Goal: Find specific page/section: Find specific page/section

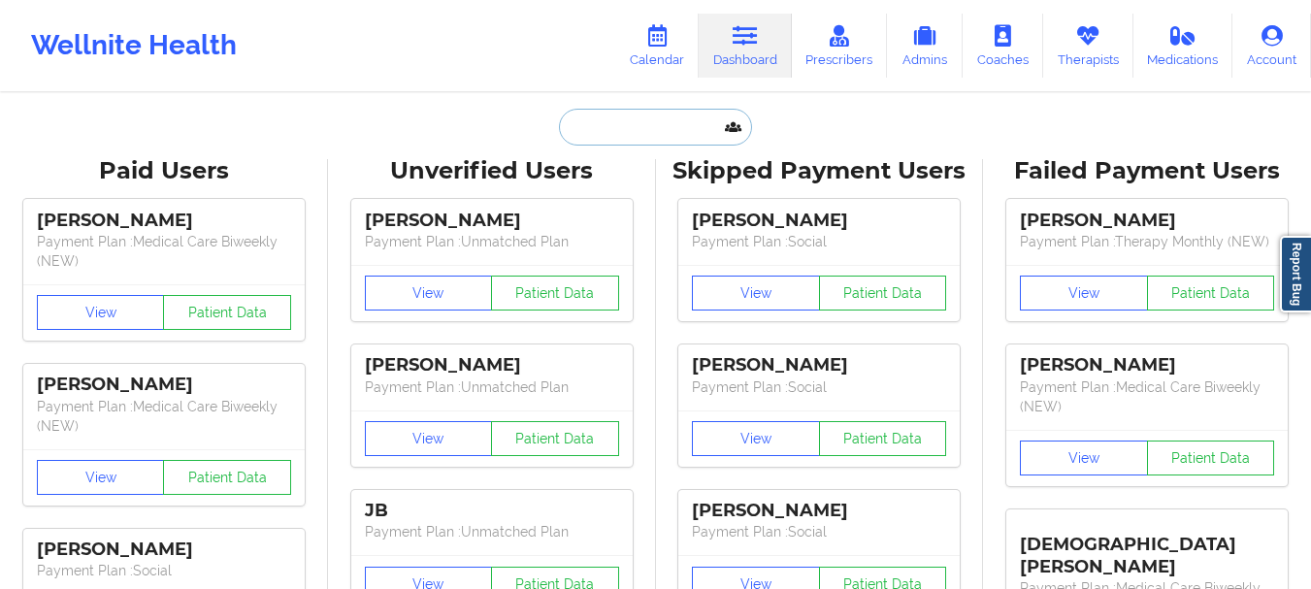
click at [613, 115] on input "text" at bounding box center [655, 127] width 192 height 37
paste input "[PERSON_NAME]"
type input "[PERSON_NAME]"
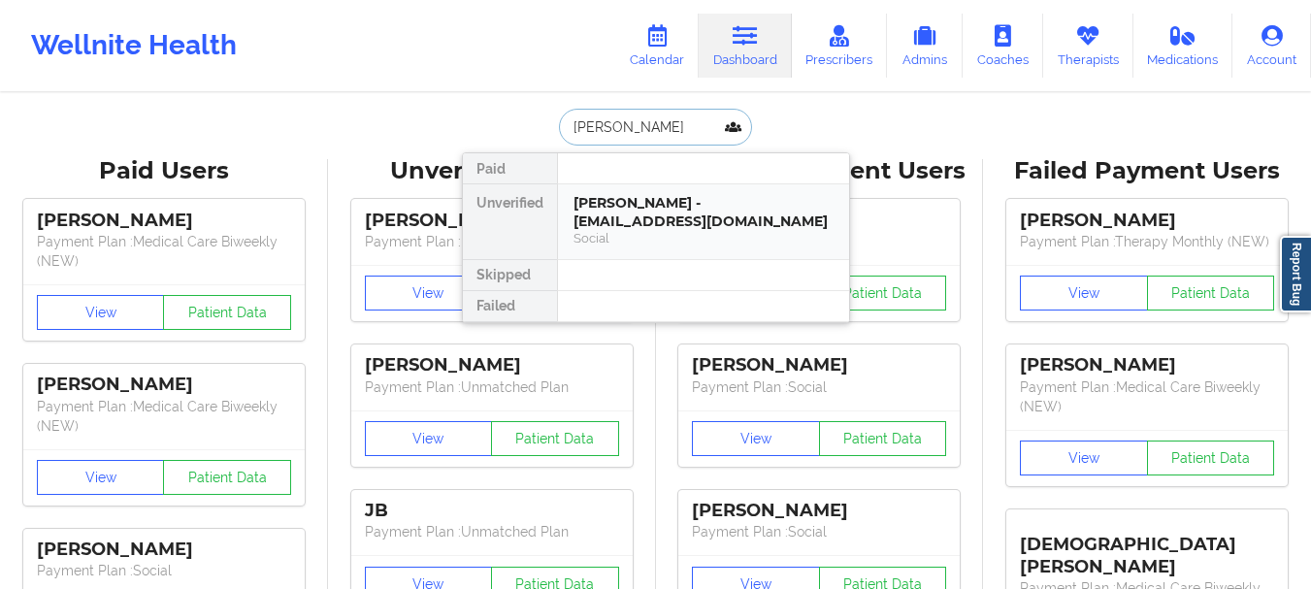
click at [674, 244] on div "Social" at bounding box center [704, 238] width 260 height 17
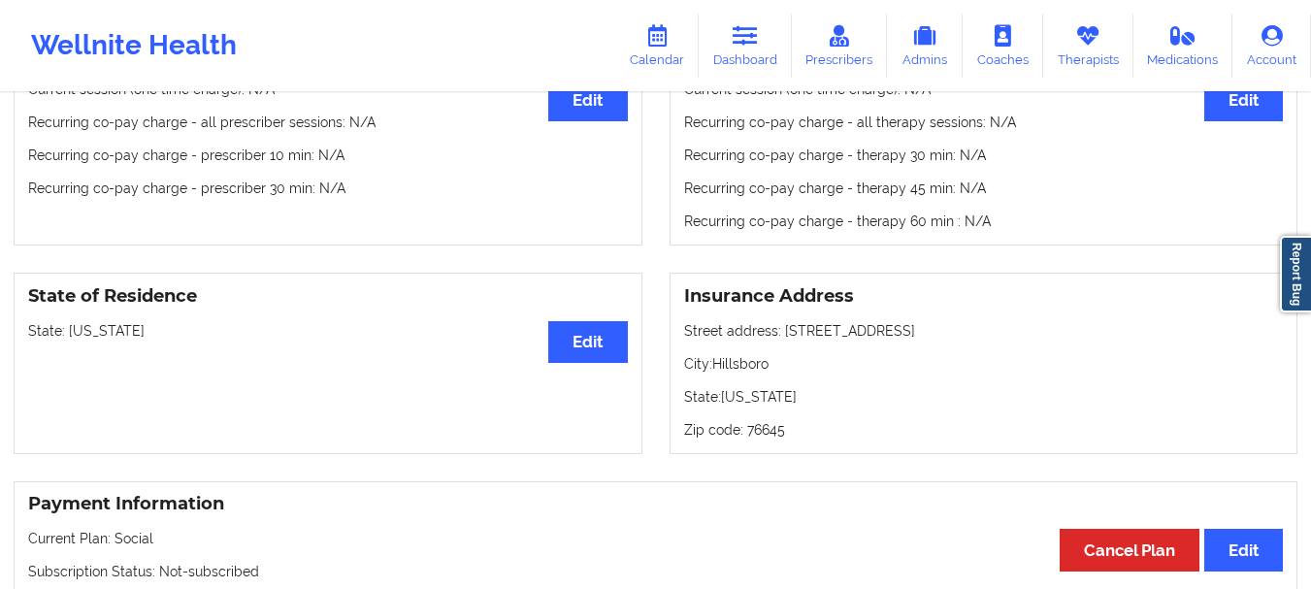
scroll to position [779, 0]
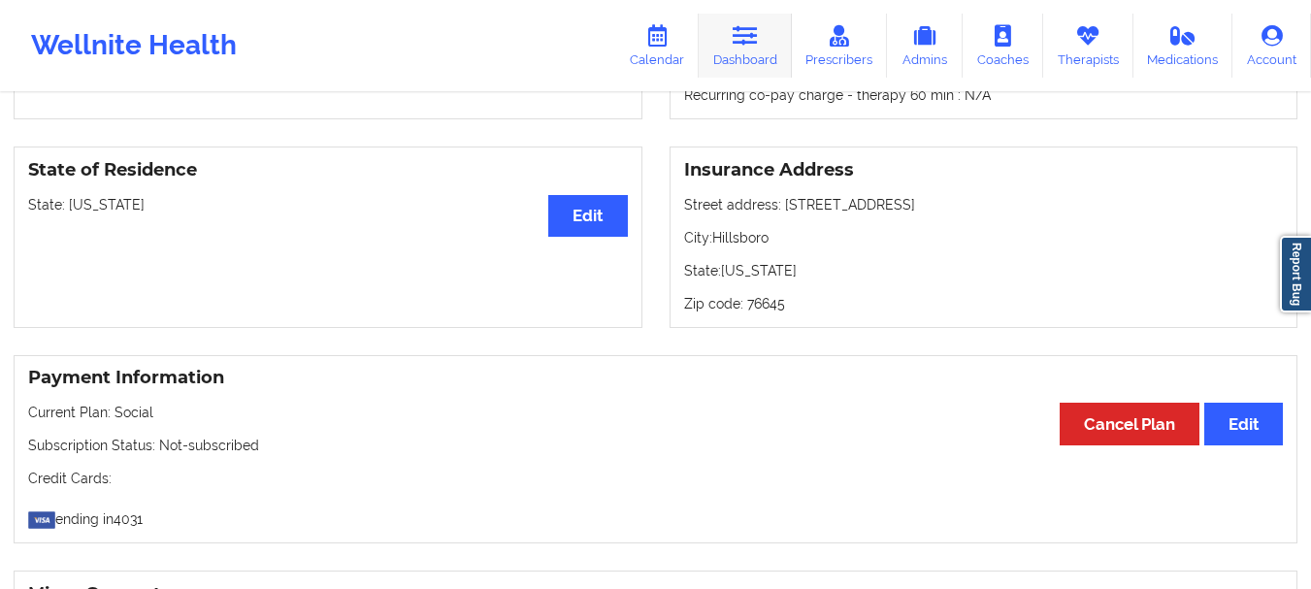
click at [759, 57] on link "Dashboard" at bounding box center [745, 46] width 93 height 64
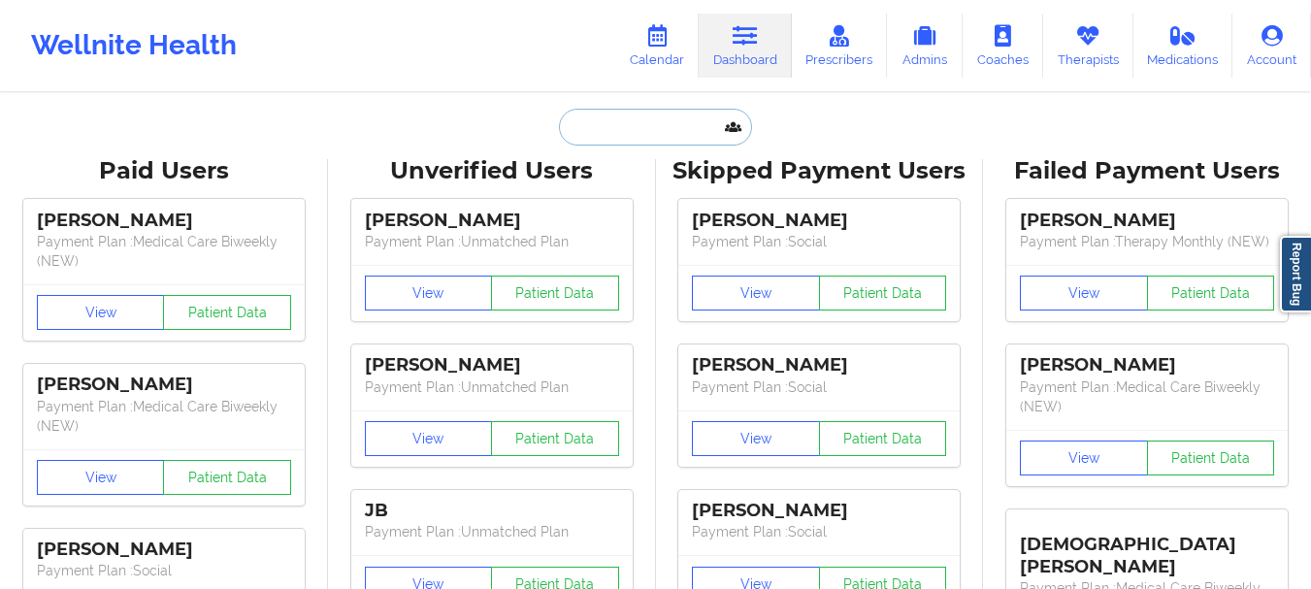
click at [653, 111] on input "text" at bounding box center [655, 127] width 192 height 37
paste input "[PERSON_NAME]"
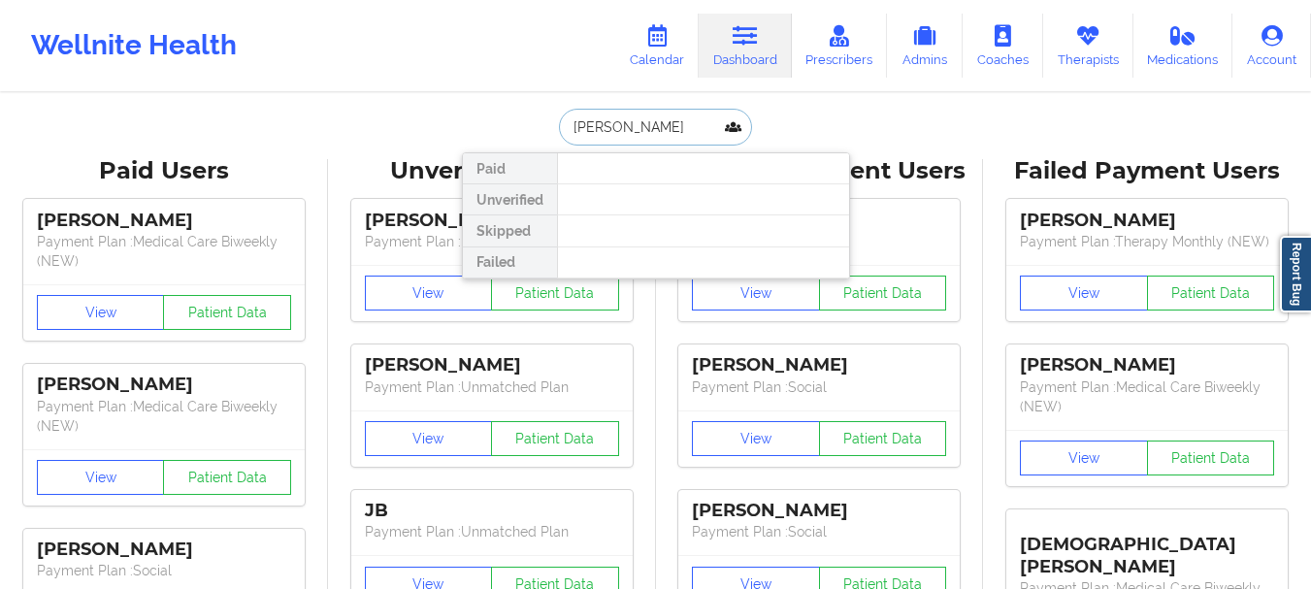
click at [624, 129] on input "[PERSON_NAME]" at bounding box center [655, 127] width 192 height 37
click at [634, 117] on input "[PERSON_NAME]" at bounding box center [655, 127] width 192 height 37
type input "o"
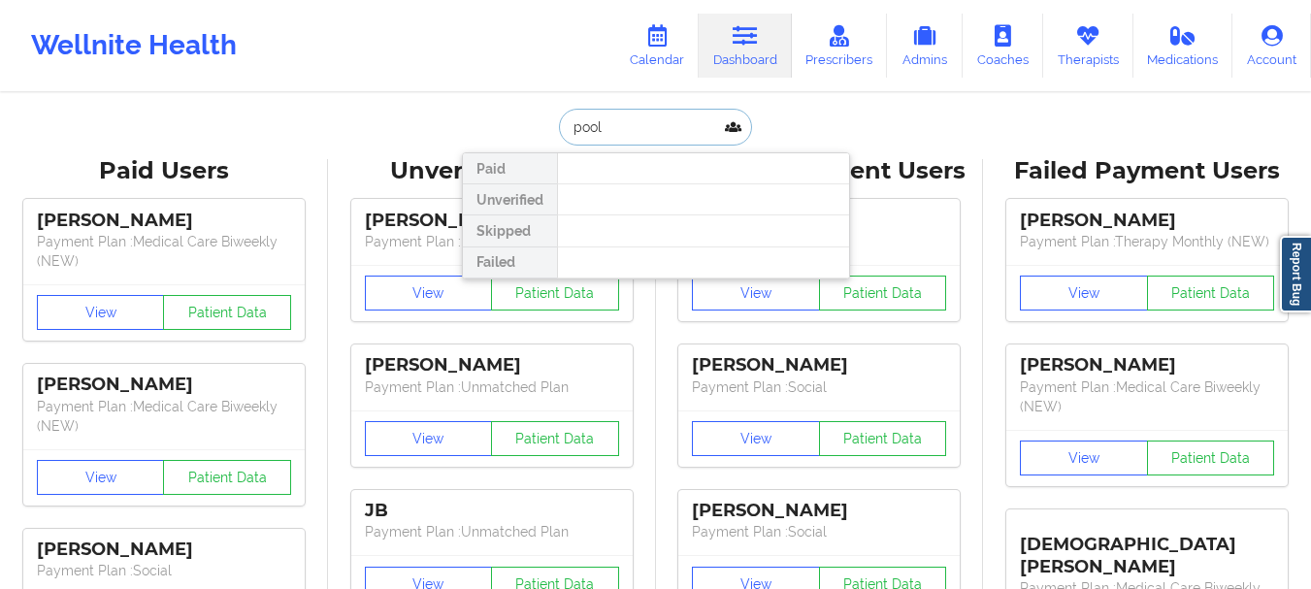
type input "[PERSON_NAME]"
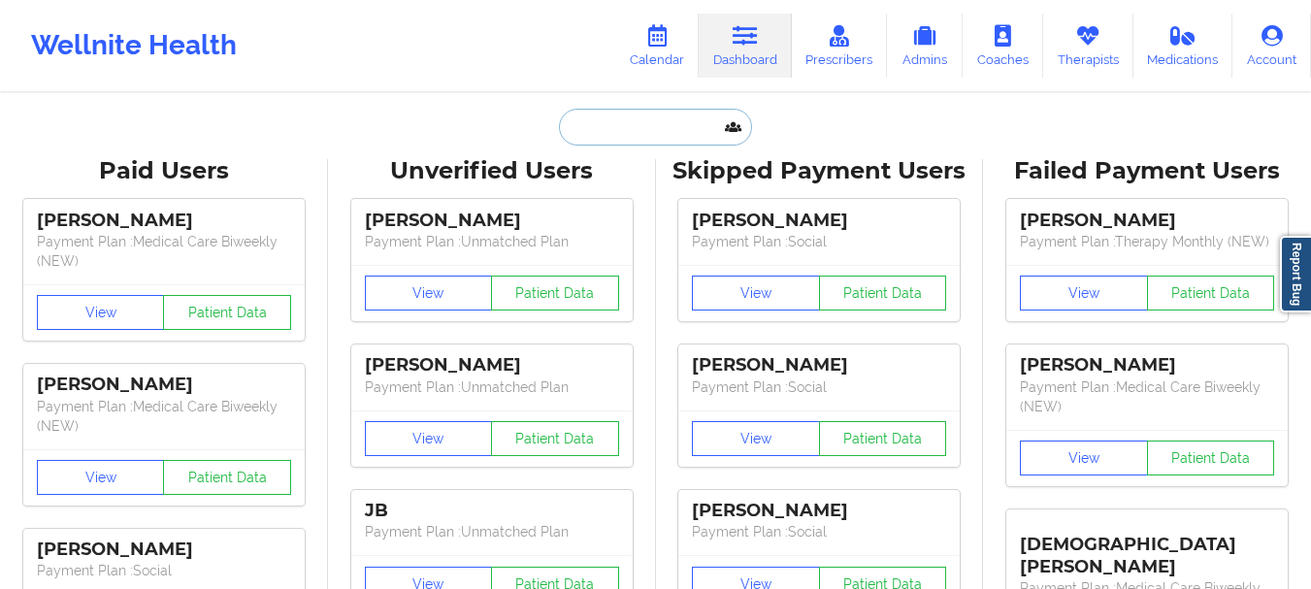
paste input "[PERSON_NAME]"
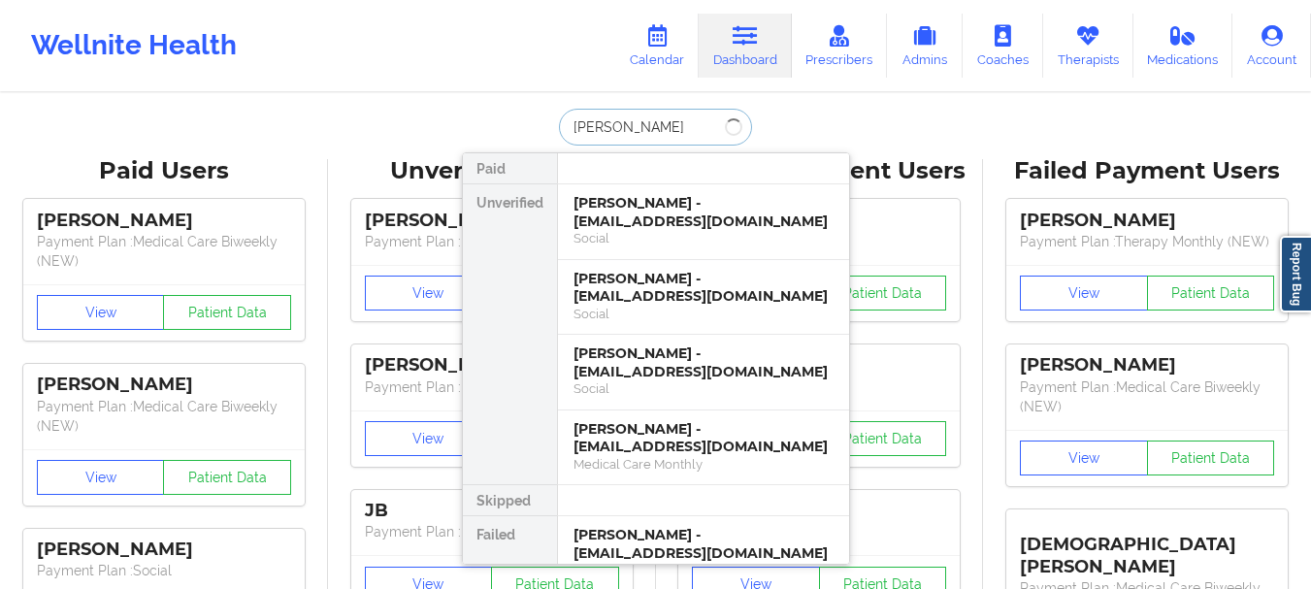
type input "[PERSON_NAME]"
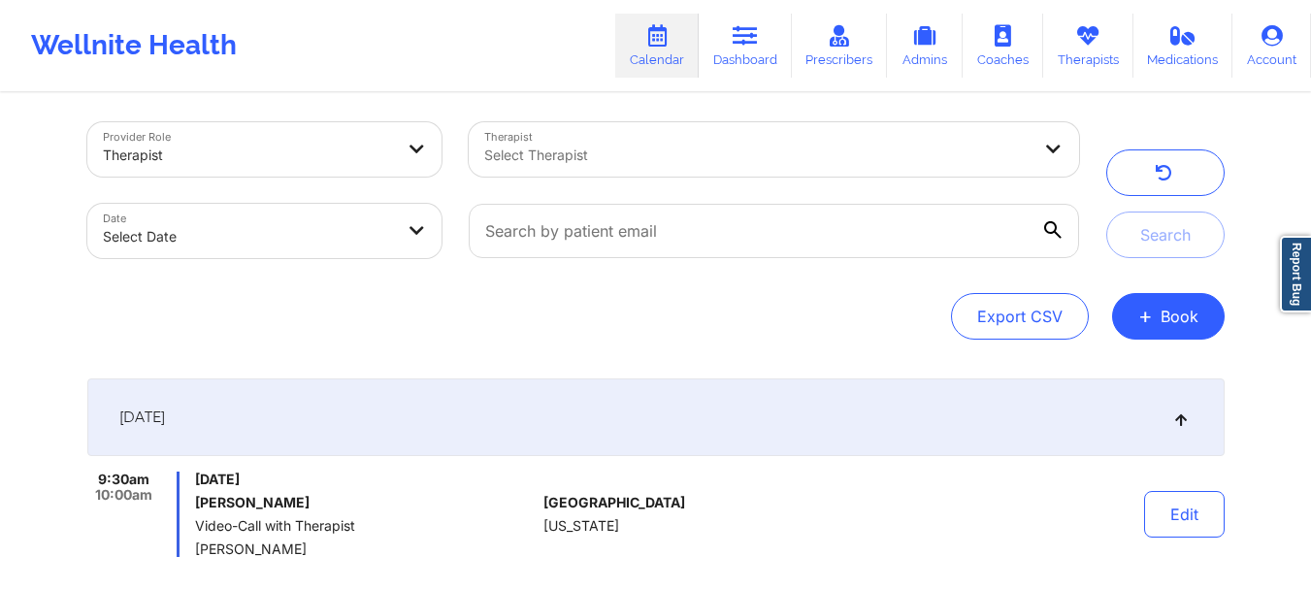
scroll to position [7, 0]
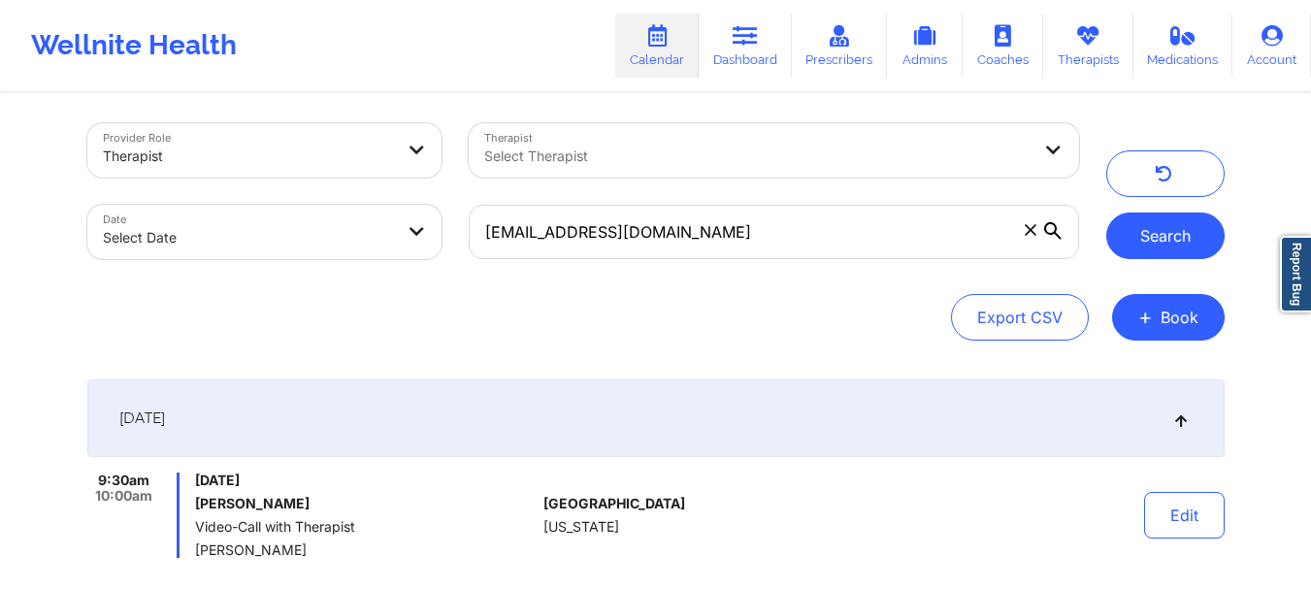
type input "[EMAIL_ADDRESS][DOMAIN_NAME]"
click at [1134, 242] on button "Search" at bounding box center [1166, 236] width 118 height 47
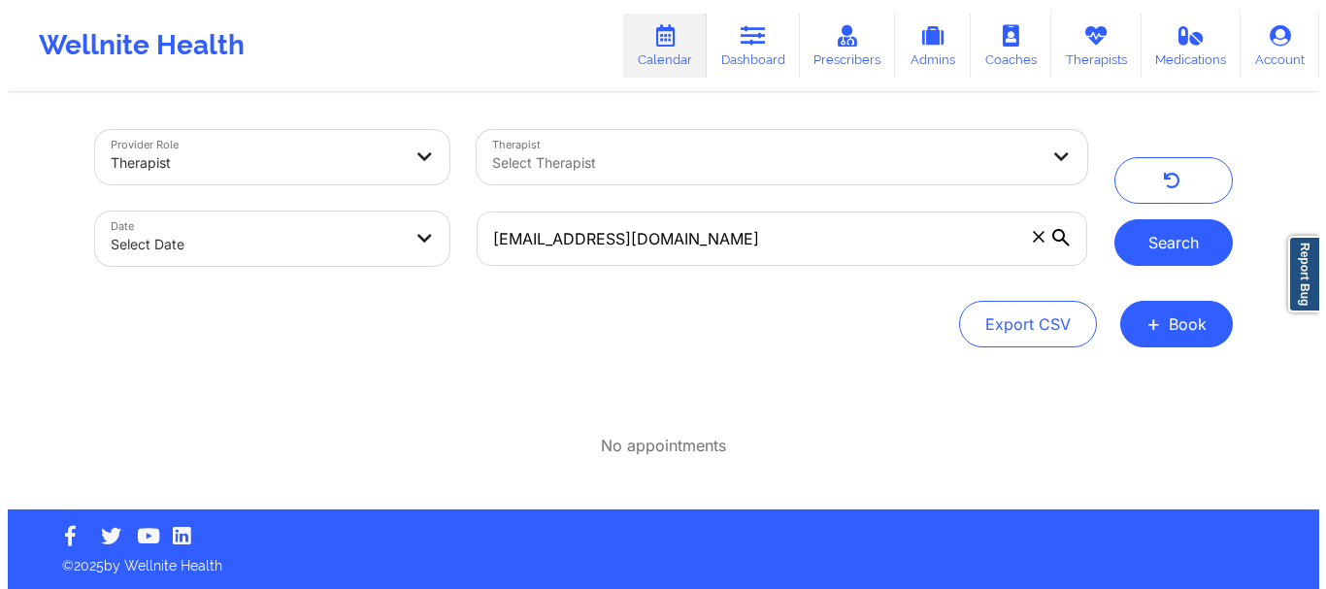
scroll to position [0, 0]
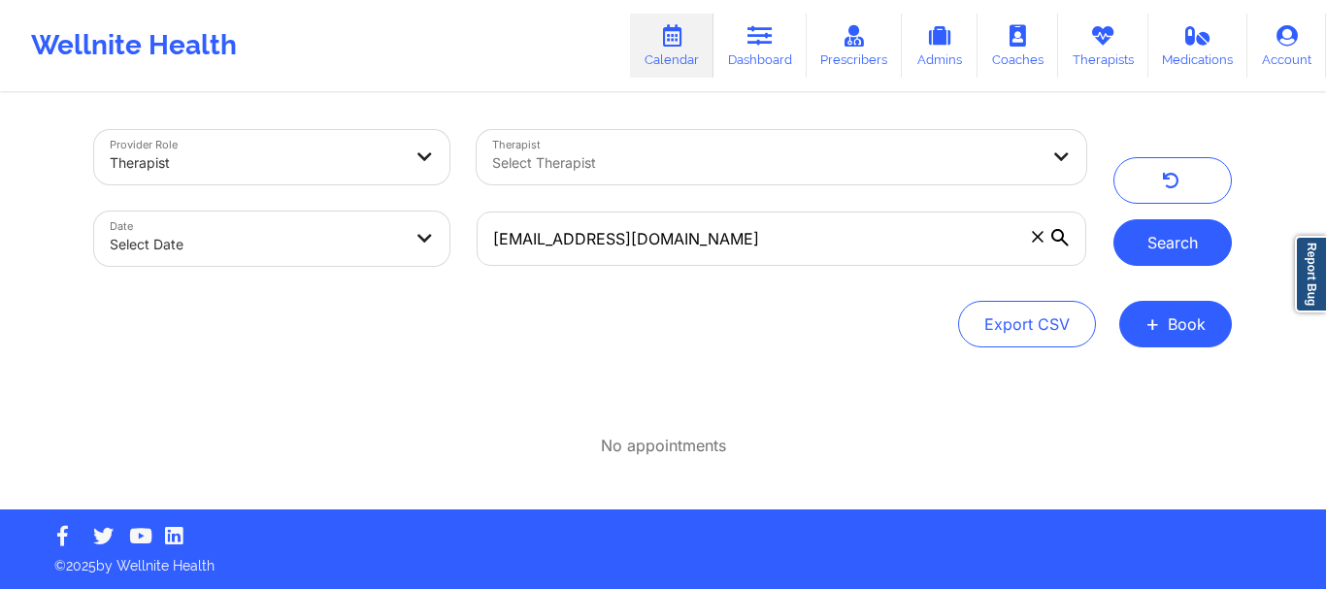
click at [1178, 237] on button "Search" at bounding box center [1172, 242] width 118 height 47
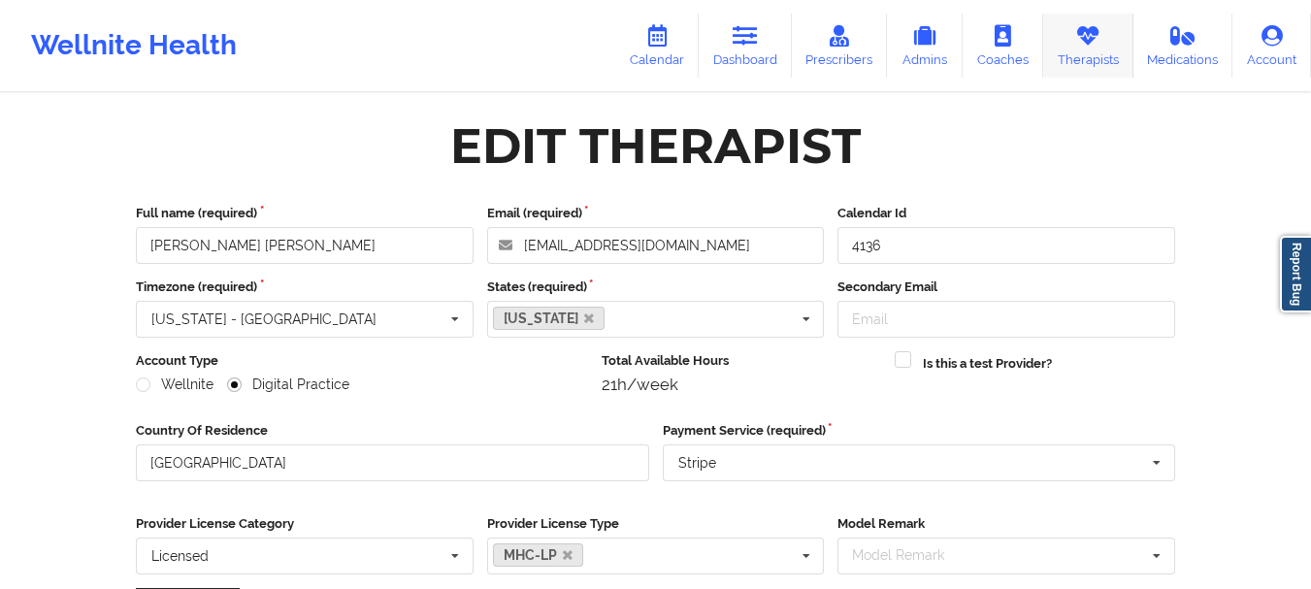
click at [1081, 39] on icon at bounding box center [1088, 35] width 25 height 21
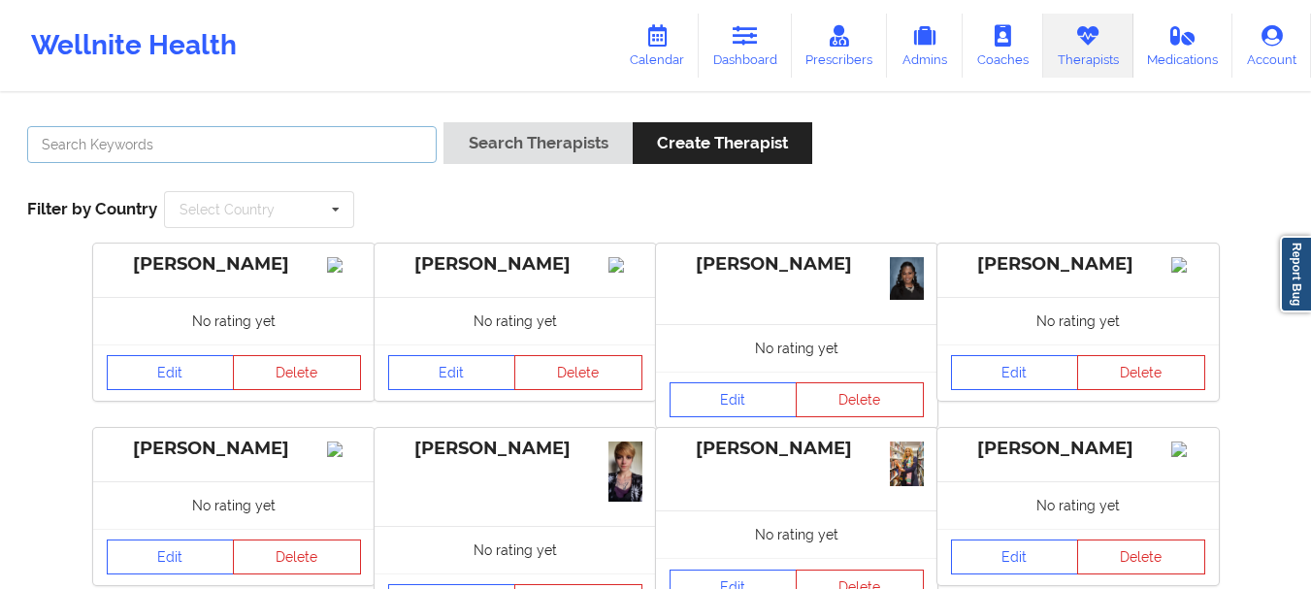
click at [373, 142] on input "text" at bounding box center [232, 144] width 410 height 37
paste input "Manerva Smith"
type input "Manerva Smith"
click at [444, 122] on button "Search Therapists" at bounding box center [538, 143] width 188 height 42
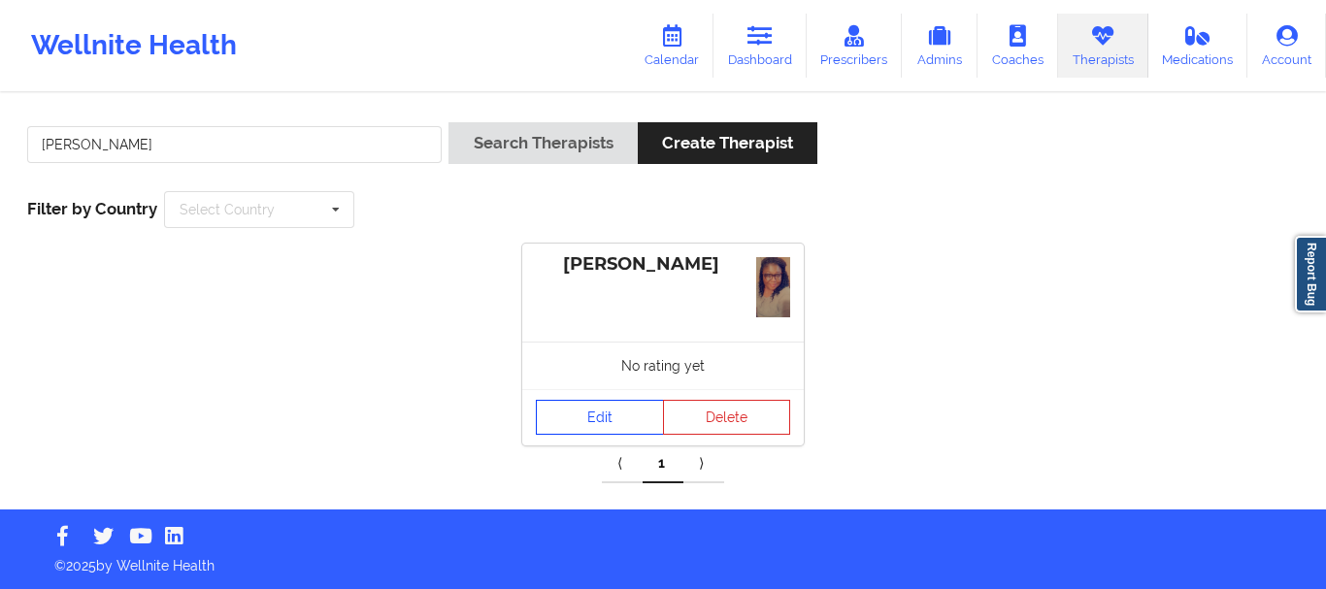
click at [612, 425] on link "Edit" at bounding box center [600, 417] width 128 height 35
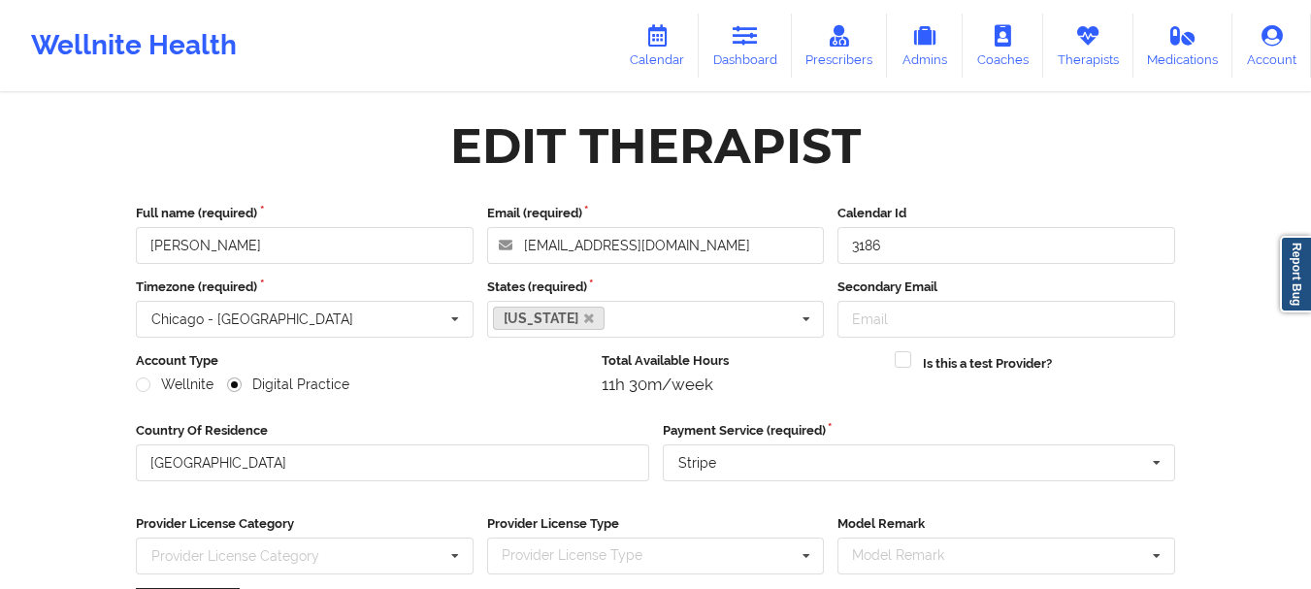
scroll to position [282, 0]
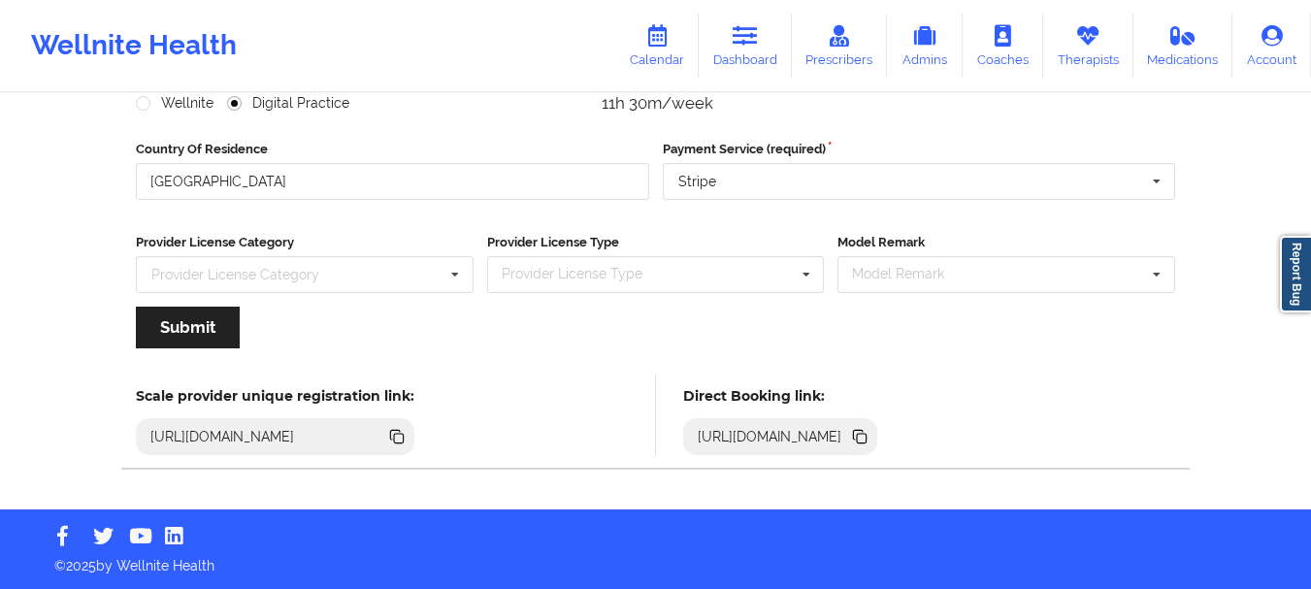
click at [871, 433] on icon at bounding box center [859, 436] width 21 height 21
